Goal: Information Seeking & Learning: Learn about a topic

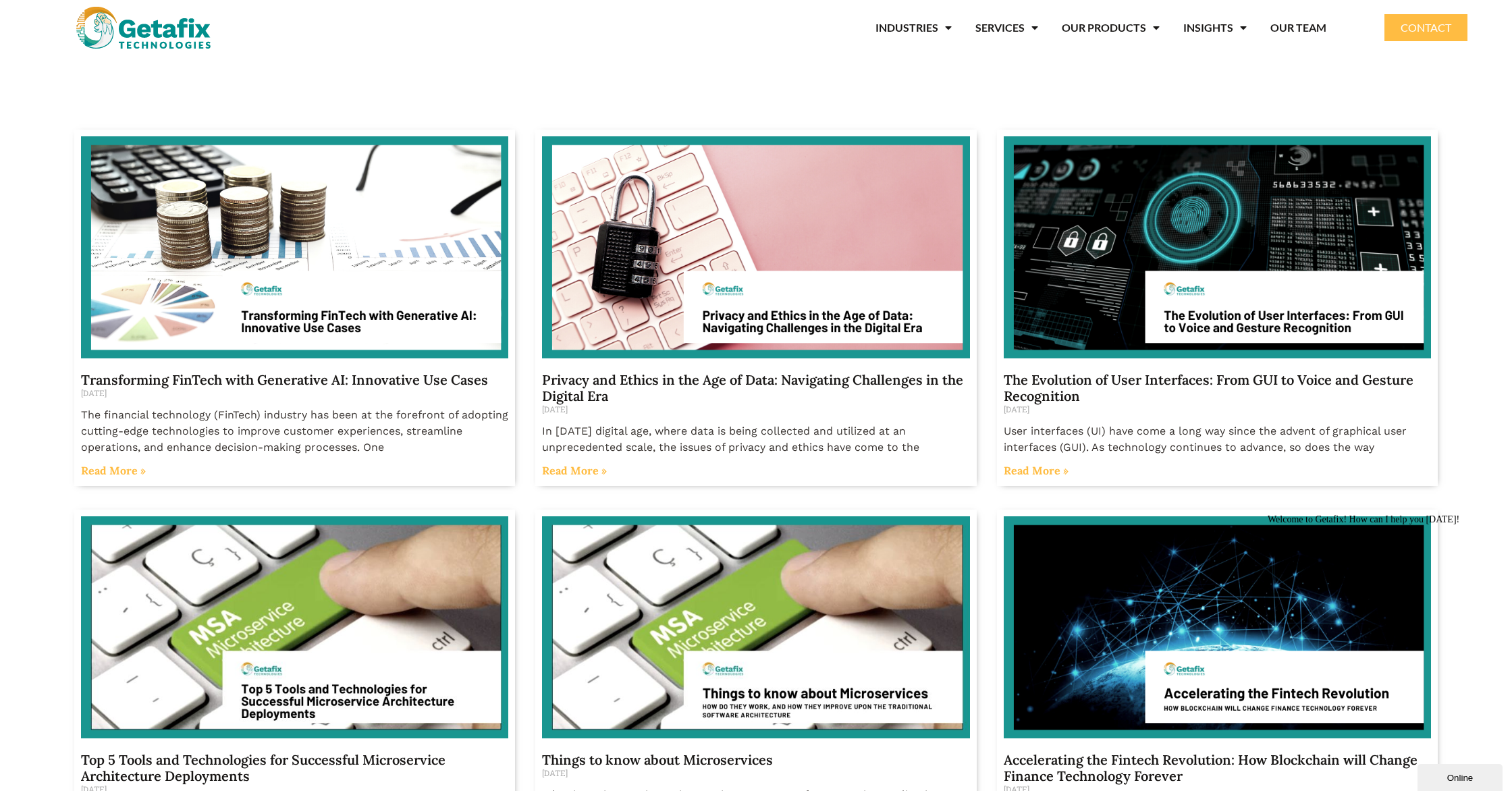
click at [186, 271] on img at bounding box center [294, 247] width 427 height 222
click at [421, 306] on img at bounding box center [294, 247] width 427 height 222
